Goal: Task Accomplishment & Management: Use online tool/utility

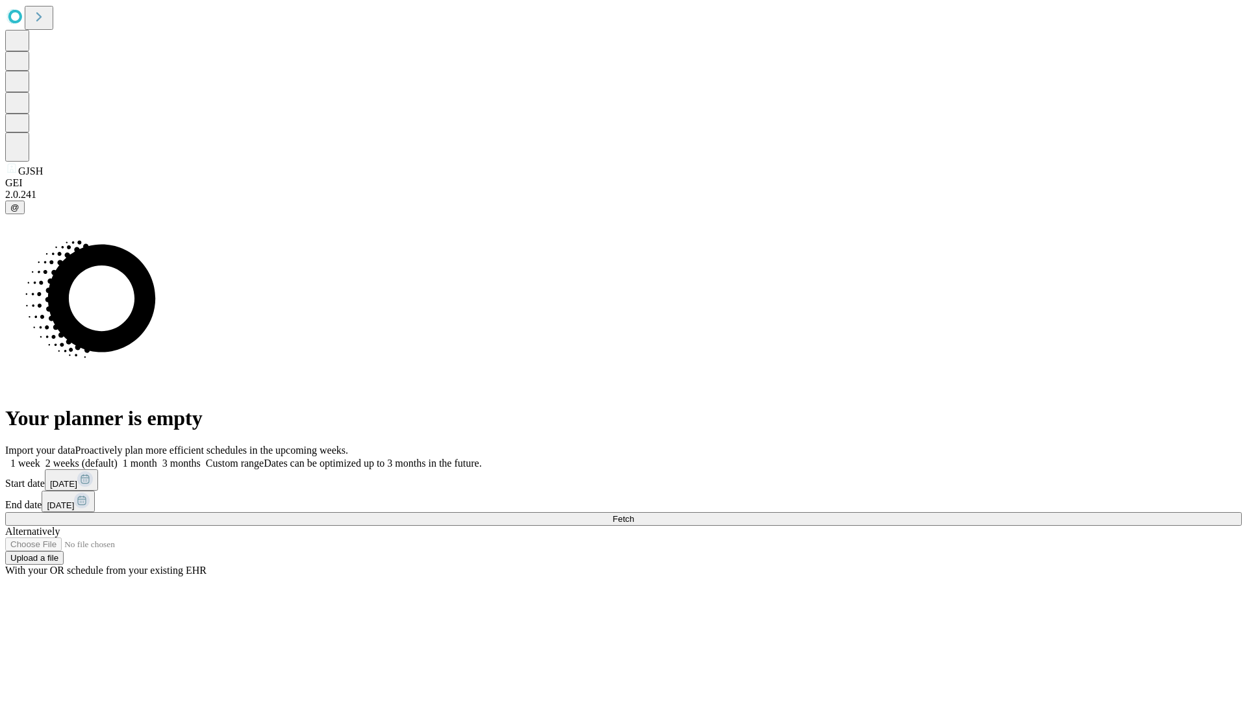
click at [634, 514] on span "Fetch" at bounding box center [622, 519] width 21 height 10
